Goal: Go to known website: Access a specific website the user already knows

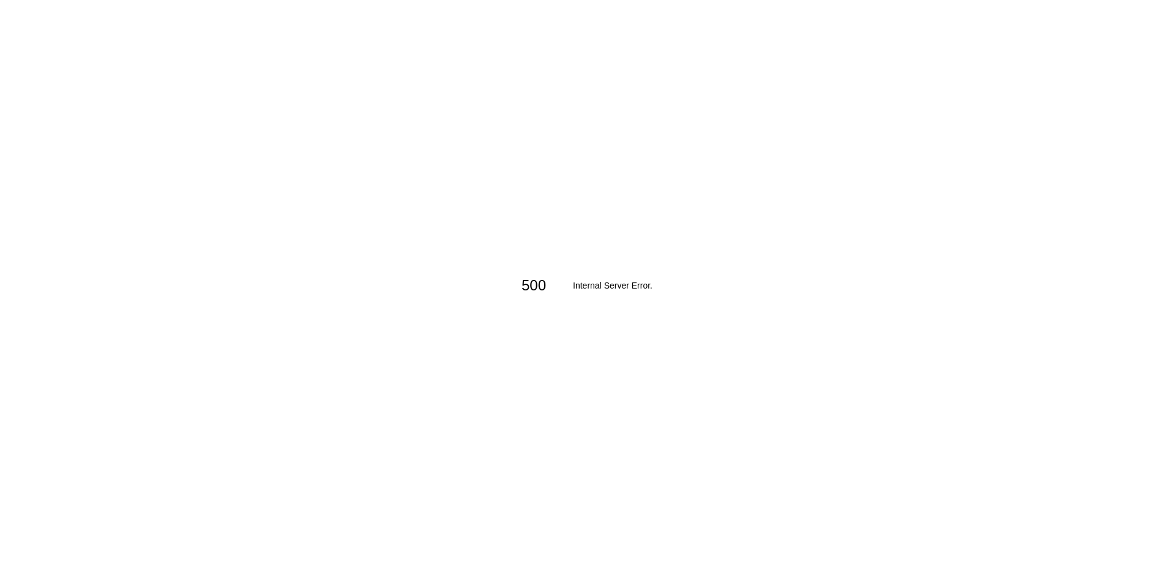
click at [543, 243] on div "500 Internal Server Error ." at bounding box center [587, 285] width 1174 height 571
drag, startPoint x: 720, startPoint y: 309, endPoint x: 427, endPoint y: 303, distance: 293.0
click at [427, 303] on div "500 Internal Server Error ." at bounding box center [587, 285] width 1174 height 571
click at [495, 284] on div "500 Internal Server Error ." at bounding box center [587, 285] width 1174 height 571
click at [934, 188] on div "500 Internal Server Error ." at bounding box center [587, 285] width 1174 height 571
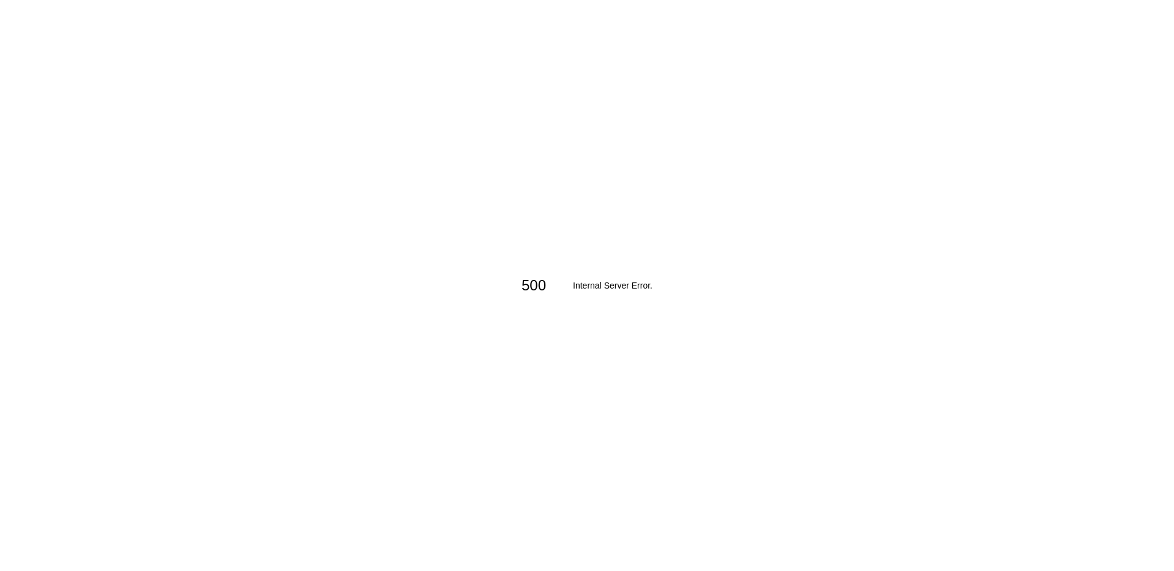
click at [357, 93] on div "500 Internal Server Error ." at bounding box center [587, 285] width 1174 height 571
